Goal: Answer question/provide support

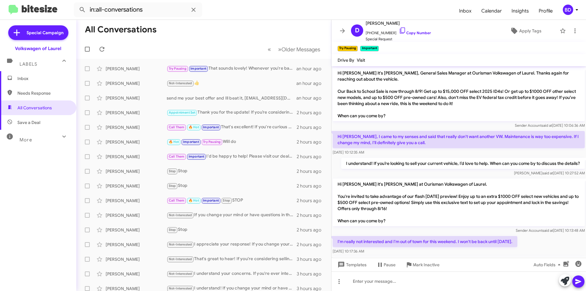
scroll to position [176, 0]
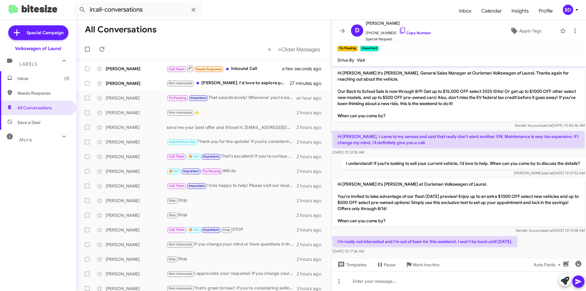
scroll to position [176, 0]
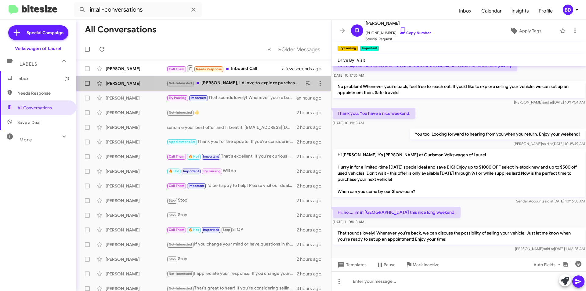
click at [250, 82] on div "Not-Interested [PERSON_NAME], I'd love to explore purchasing a Golf R from your…" at bounding box center [234, 83] width 135 height 7
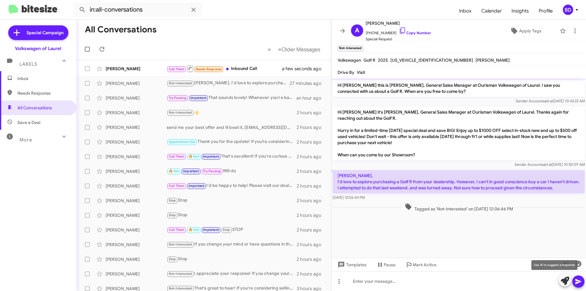
click at [564, 280] on icon at bounding box center [565, 281] width 9 height 9
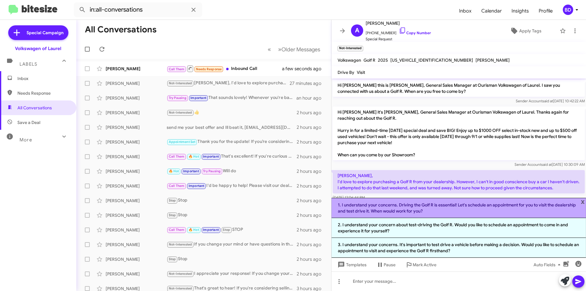
click at [458, 209] on li "1. I understand your concerns. Driving the Golf R is essential! Let's schedule …" at bounding box center [459, 208] width 255 height 20
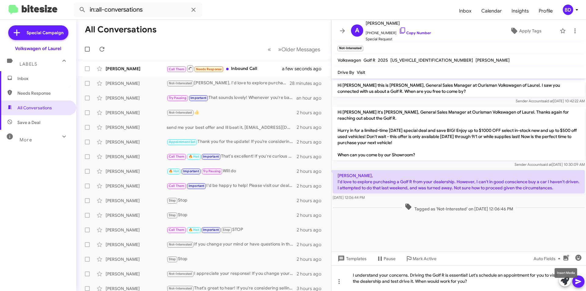
click at [579, 280] on mat-tooltip-component "Insert Media" at bounding box center [566, 273] width 31 height 18
click at [579, 282] on icon at bounding box center [578, 281] width 7 height 7
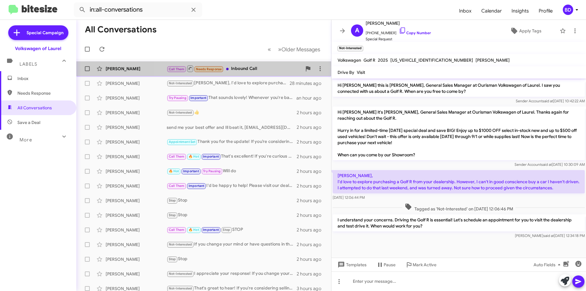
click at [249, 69] on div "Call Them Needs Response Inbound Call" at bounding box center [234, 69] width 135 height 8
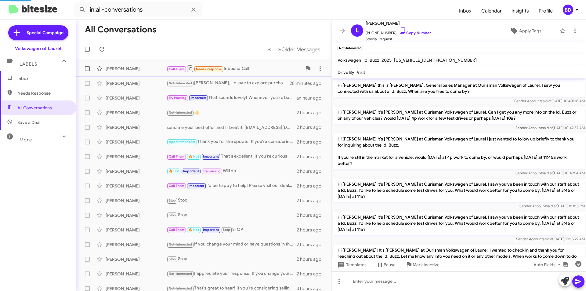
scroll to position [106, 0]
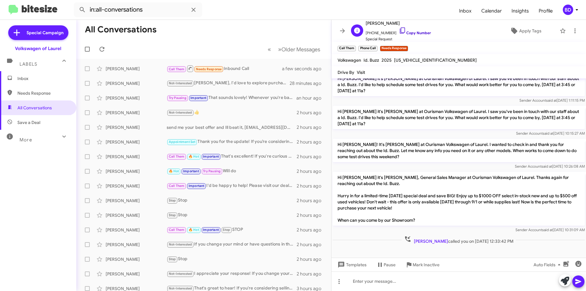
click at [413, 31] on link "Copy Number" at bounding box center [415, 33] width 32 height 5
click at [417, 264] on span "Mark Inactive" at bounding box center [426, 264] width 27 height 11
